Goal: Check status: Check status

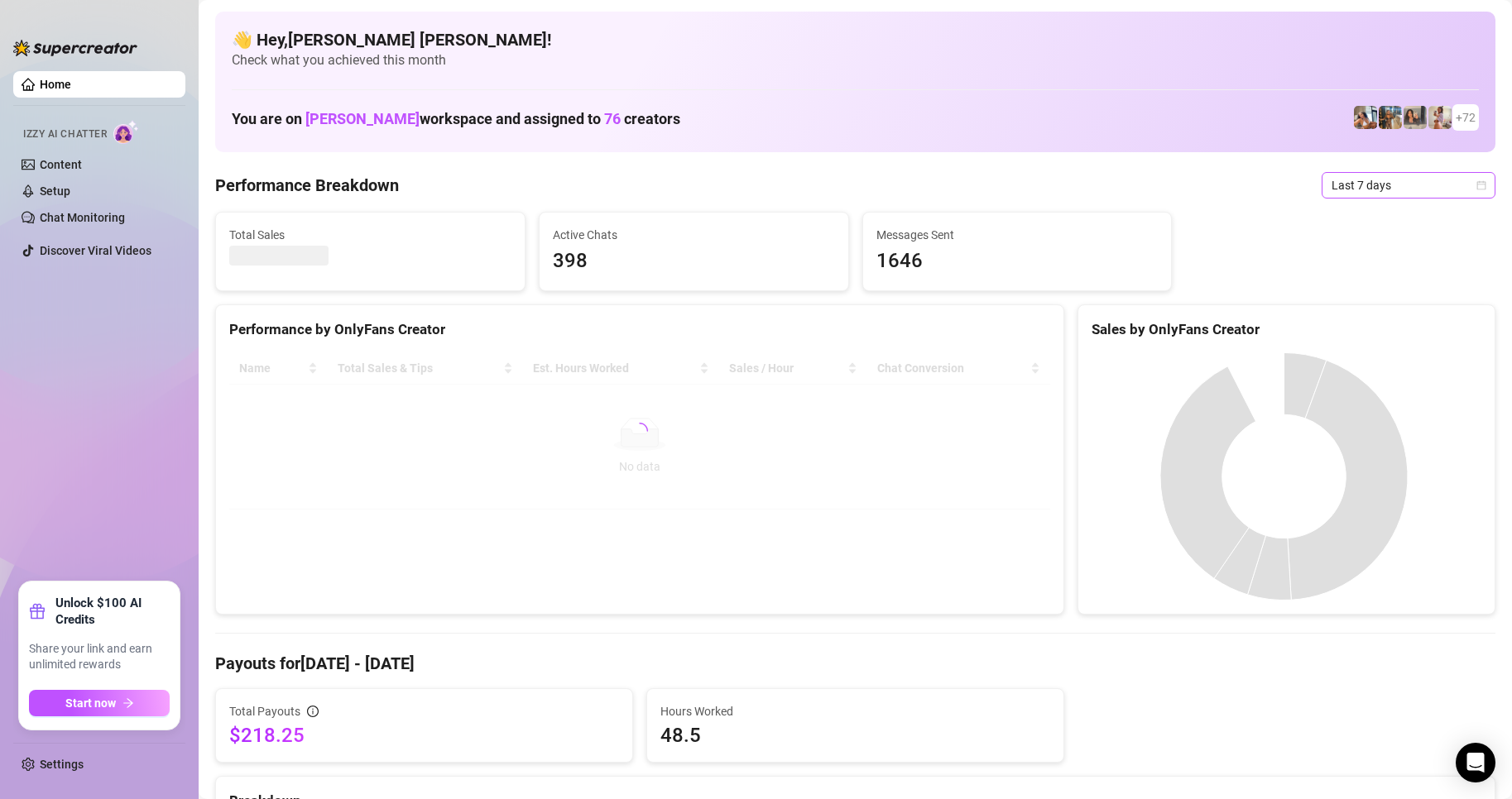
click at [1465, 192] on span "Last 7 days" at bounding box center [1408, 185] width 154 height 25
click at [1362, 319] on div "Custom date" at bounding box center [1393, 324] width 147 height 18
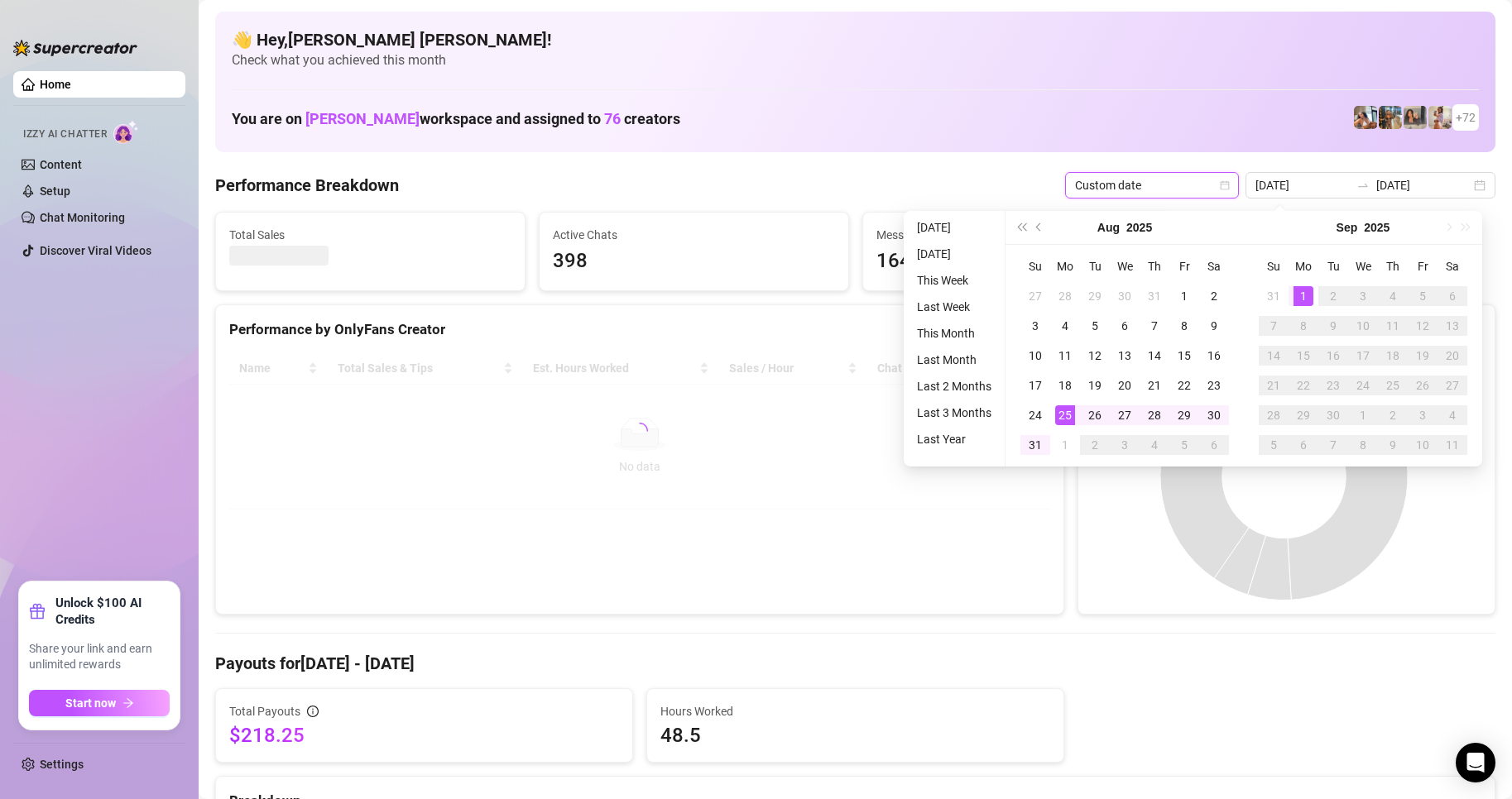
type input "[DATE]"
click at [1301, 291] on div "1" at bounding box center [1304, 296] width 20 height 20
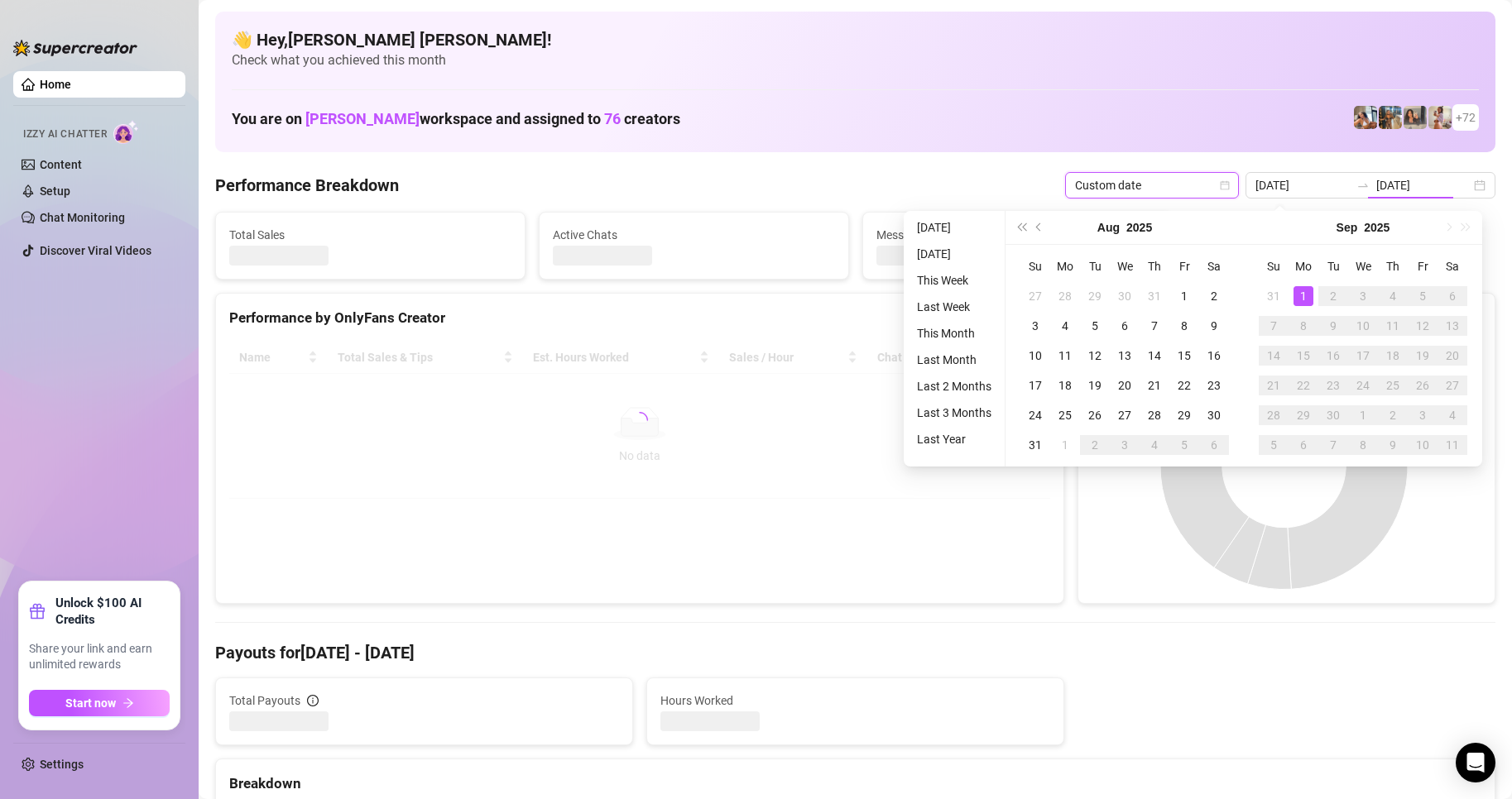
type input "[DATE]"
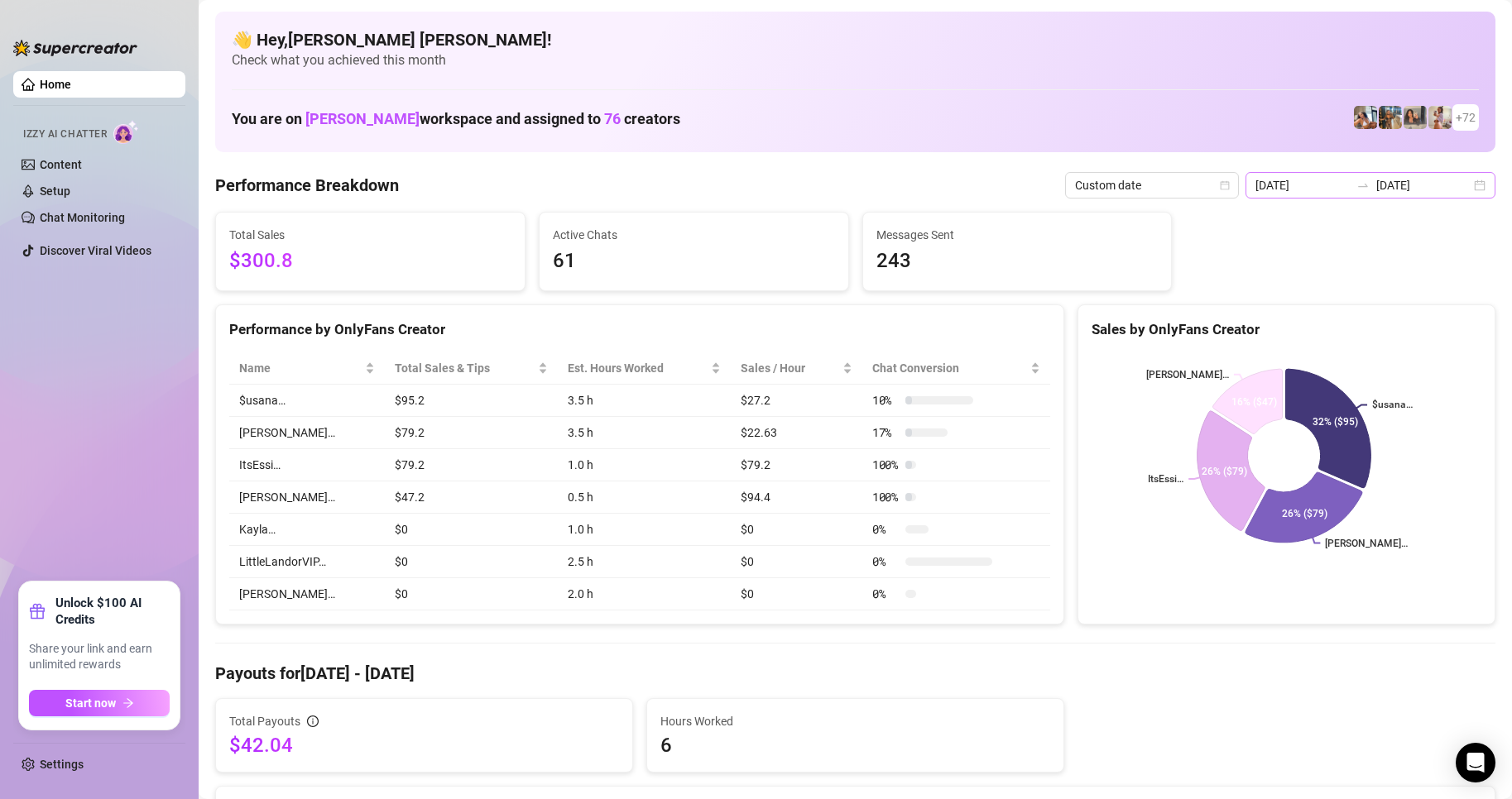
click at [1472, 194] on div "[DATE] [DATE]" at bounding box center [1370, 185] width 250 height 27
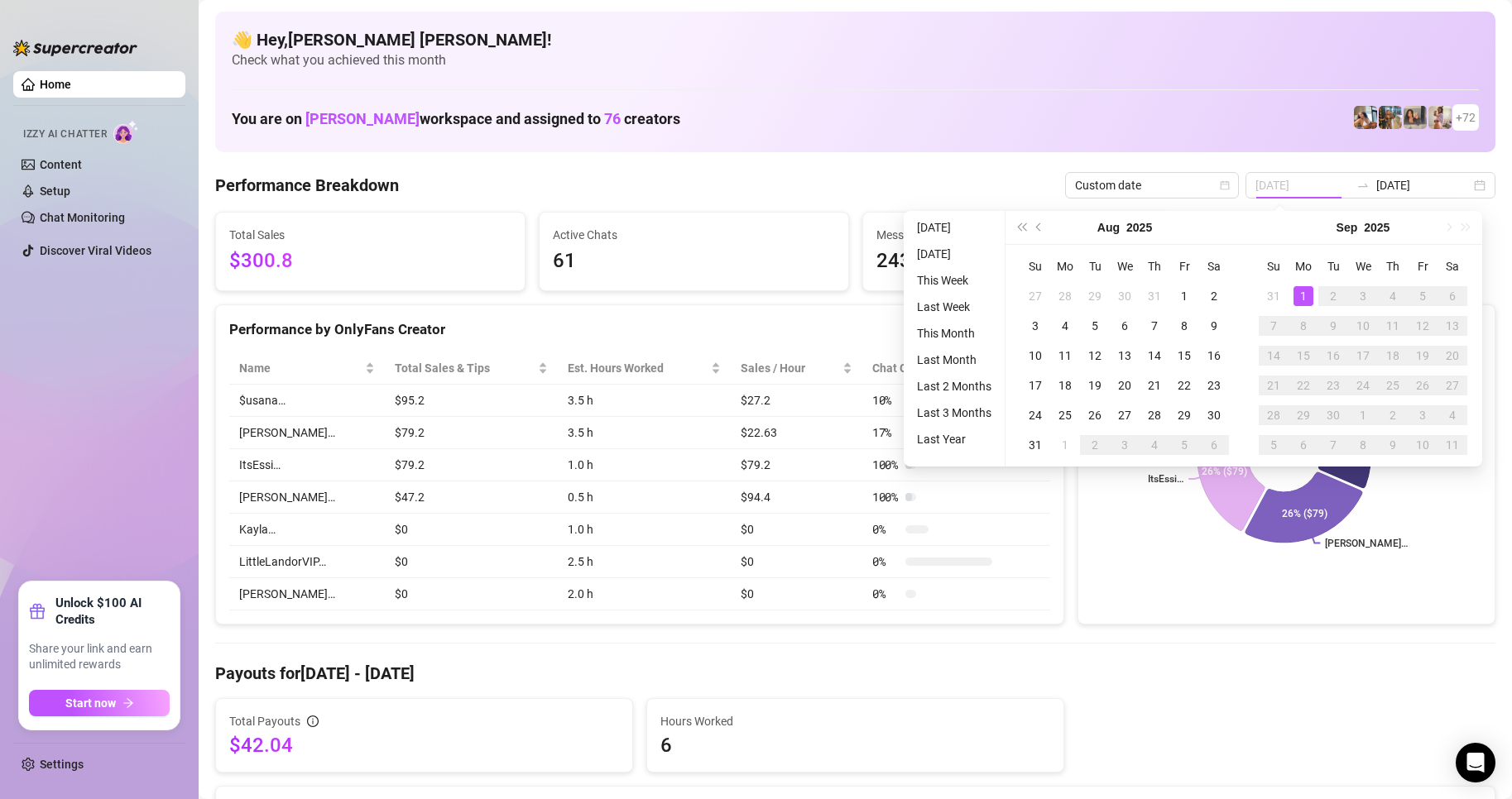
click at [1310, 301] on div "1" at bounding box center [1304, 296] width 20 height 20
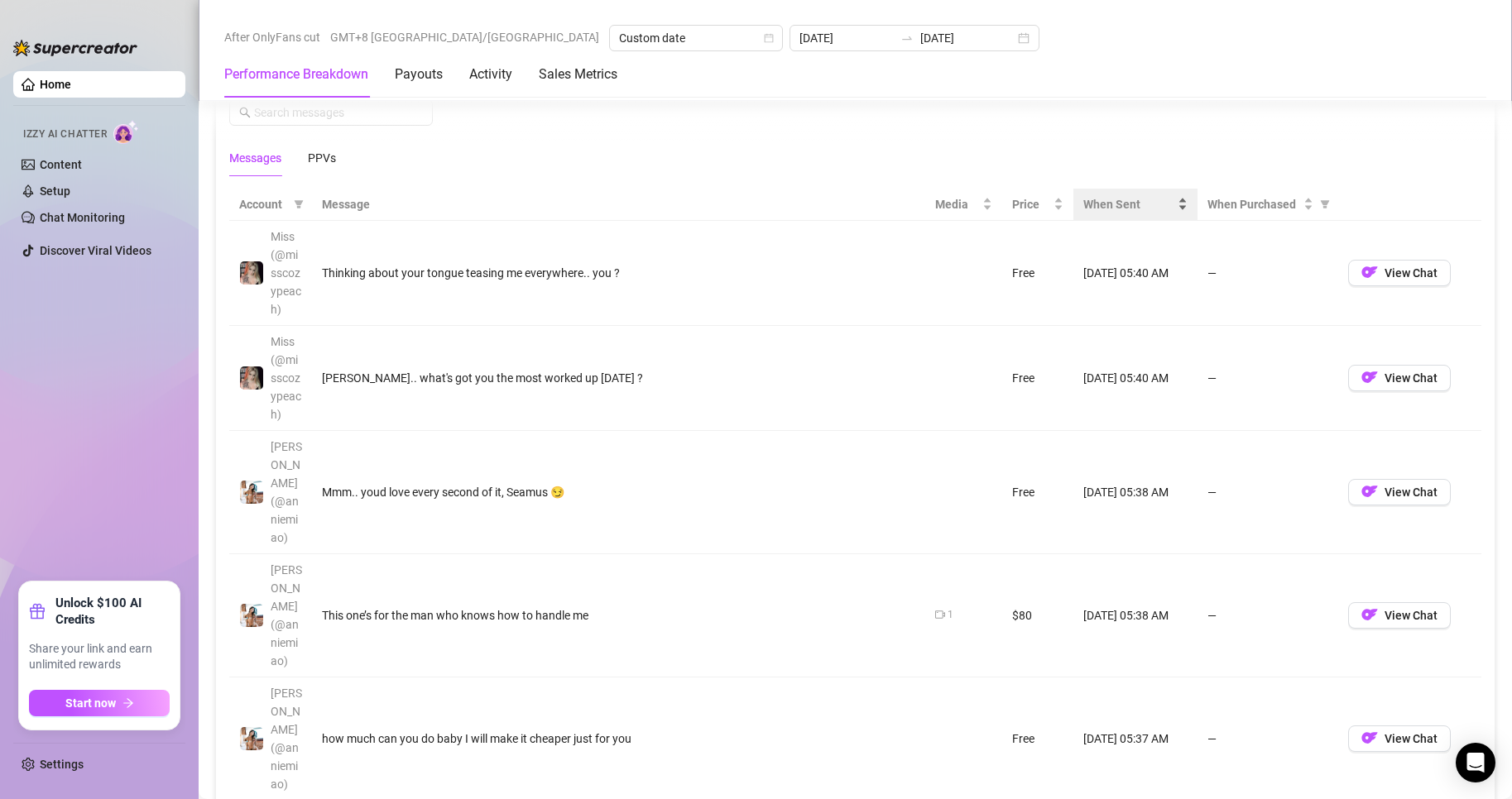
scroll to position [1324, 0]
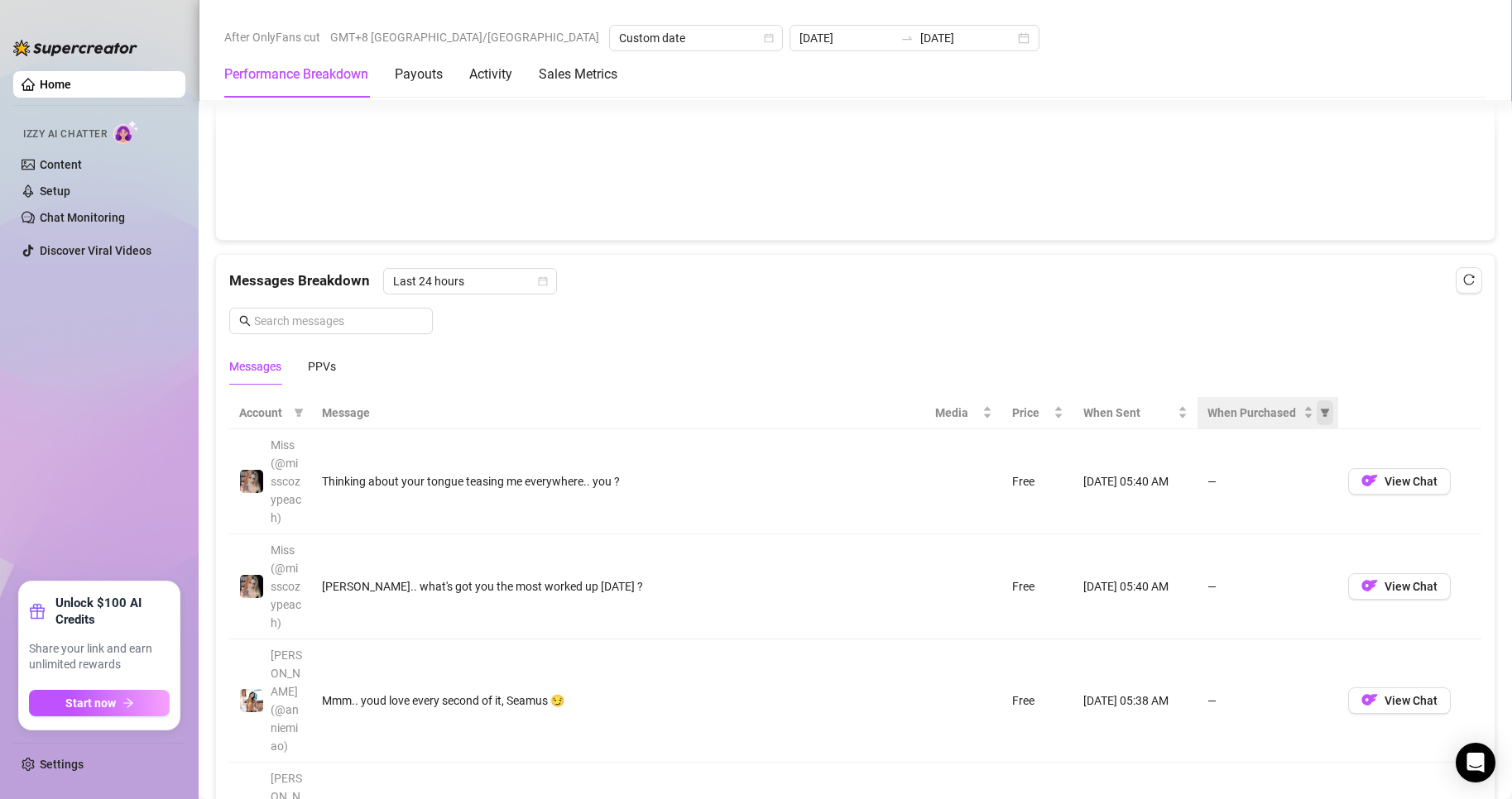
click at [1319, 417] on icon "filter" at bounding box center [1323, 413] width 9 height 8
click at [1246, 479] on span "Purchased" at bounding box center [1260, 477] width 55 height 13
radio input "true"
click at [1300, 530] on span "OK" at bounding box center [1302, 536] width 16 height 13
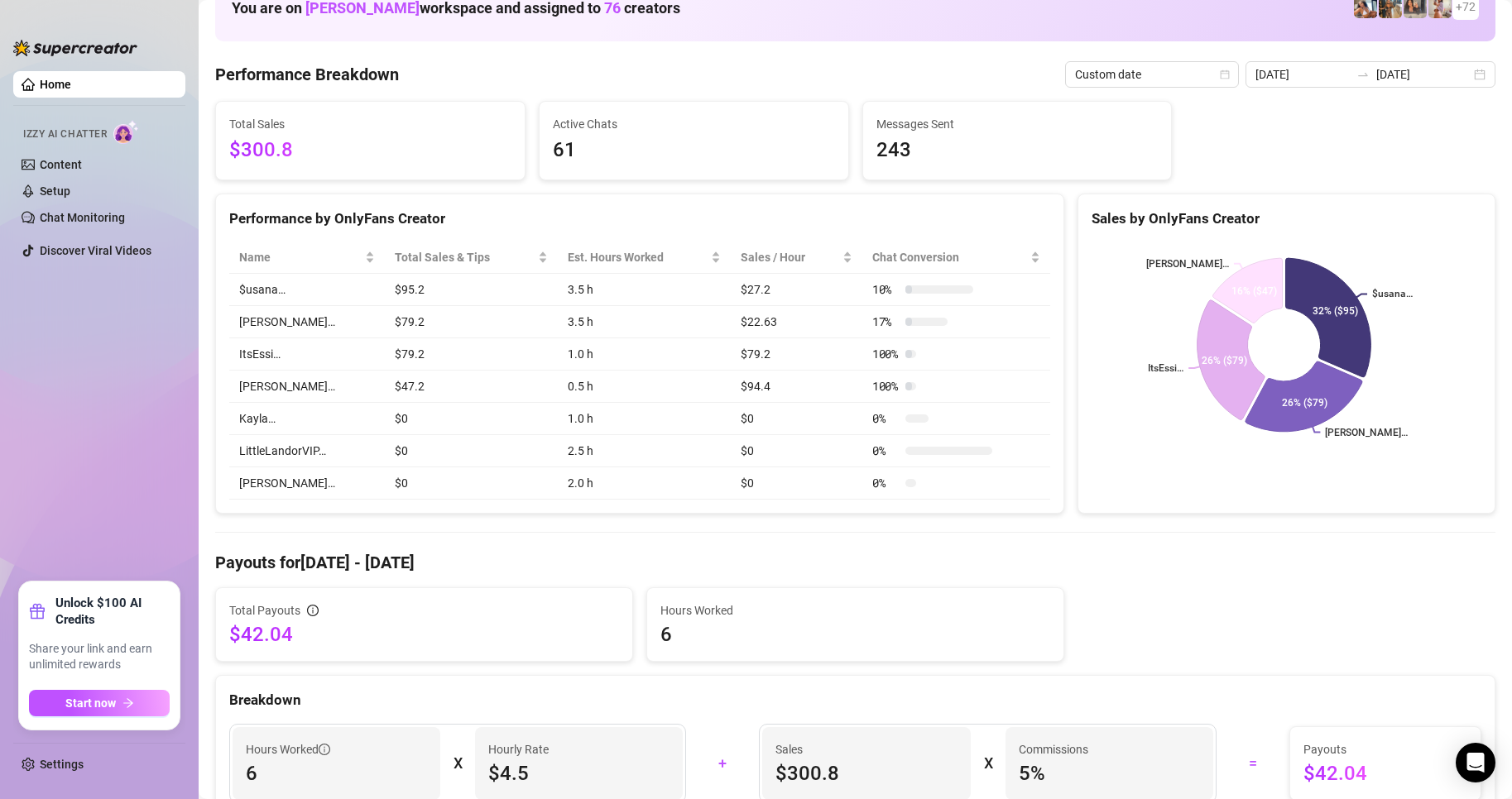
scroll to position [0, 0]
